Goal: Information Seeking & Learning: Learn about a topic

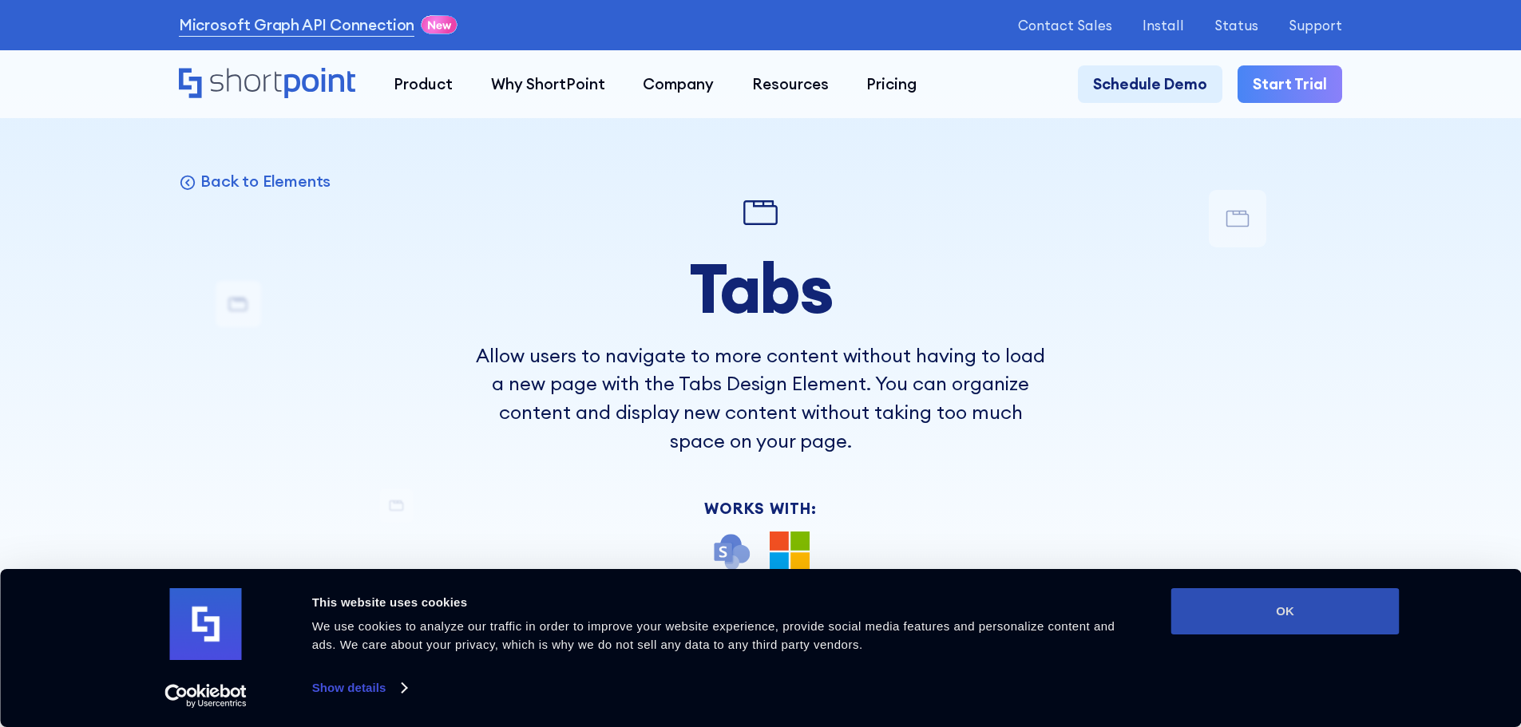
click at [1208, 597] on button "OK" at bounding box center [1285, 611] width 228 height 46
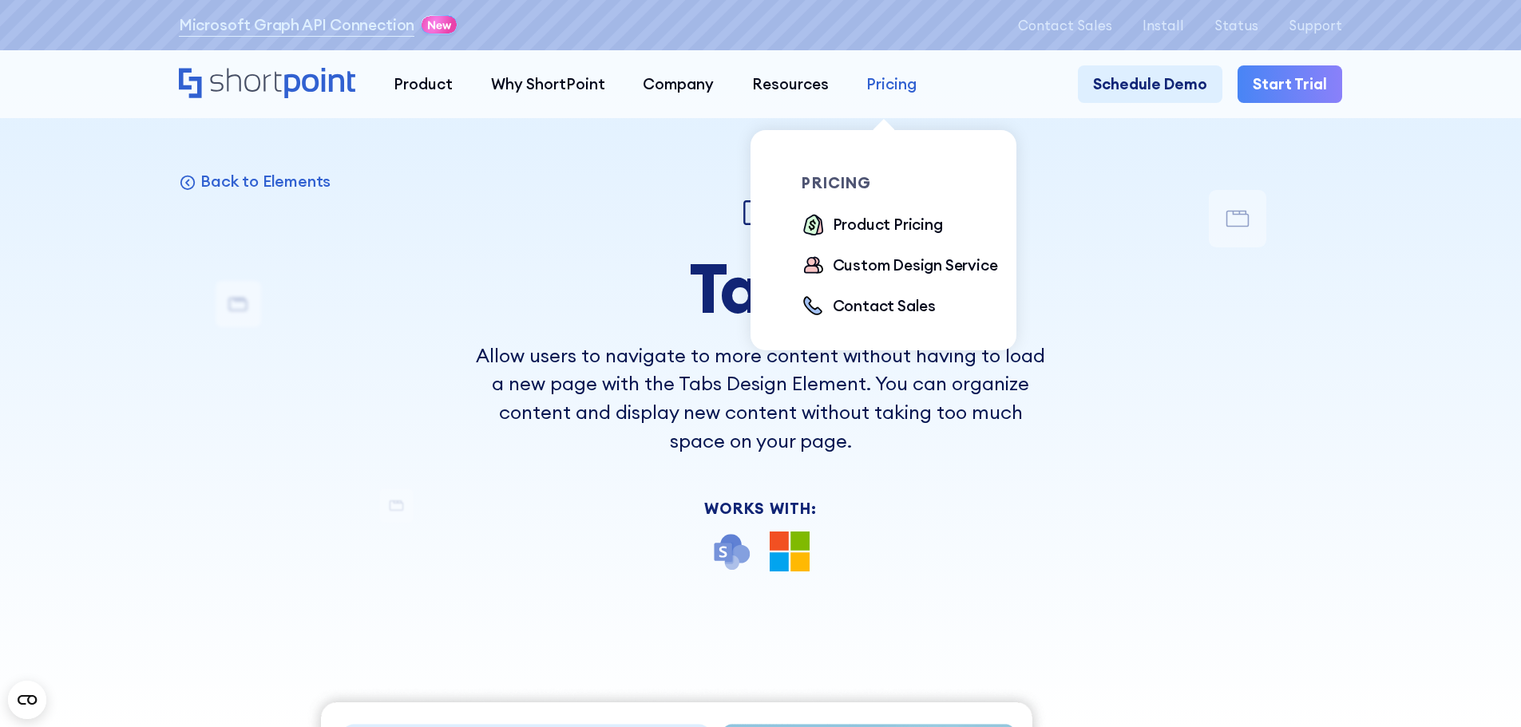
click at [878, 94] on div "Pricing" at bounding box center [891, 84] width 50 height 23
click at [855, 224] on div "Product Pricing" at bounding box center [887, 224] width 110 height 23
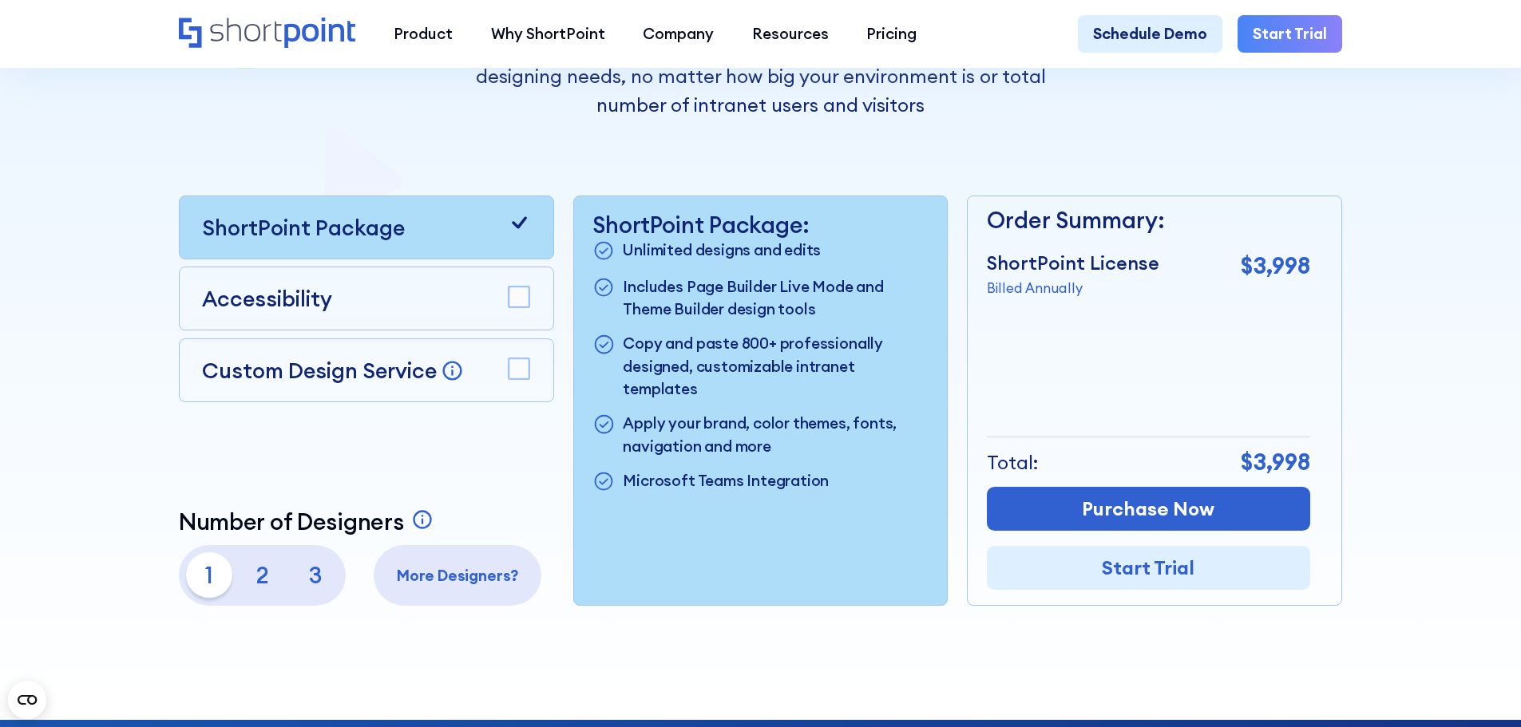
scroll to position [399, 0]
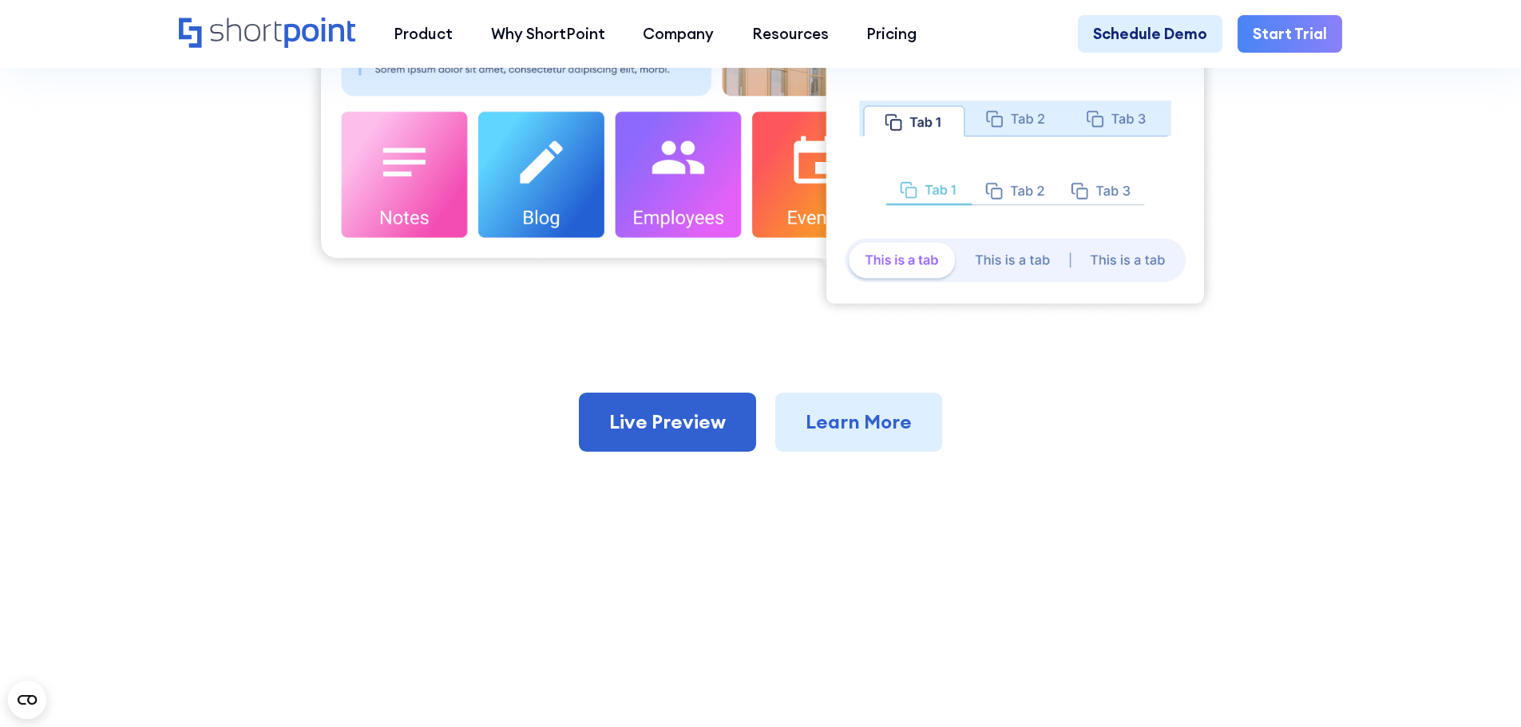
scroll to position [958, 0]
click at [671, 441] on link "Live Preview" at bounding box center [667, 421] width 177 height 59
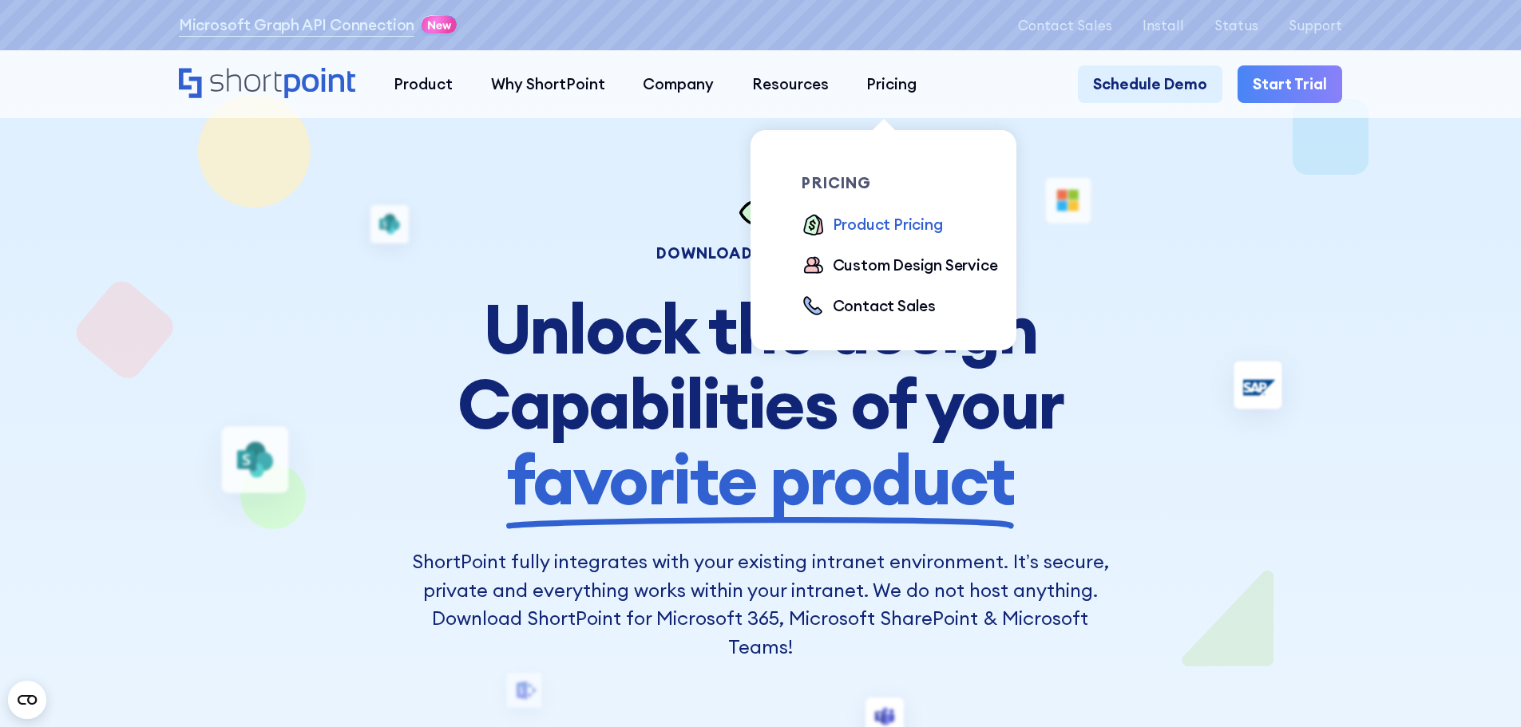
click at [896, 229] on div "Product Pricing" at bounding box center [887, 224] width 110 height 23
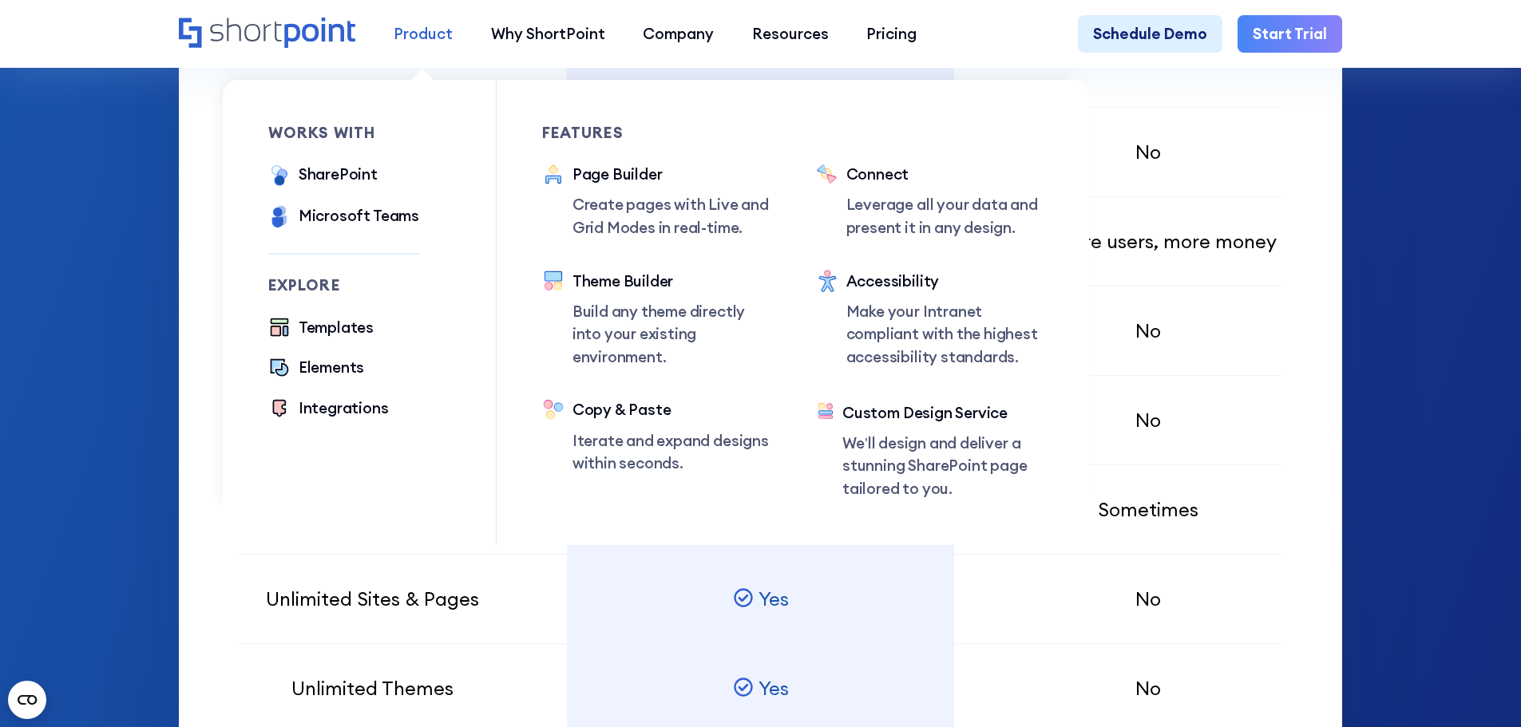
scroll to position [1357, 0]
